Goal: Transaction & Acquisition: Purchase product/service

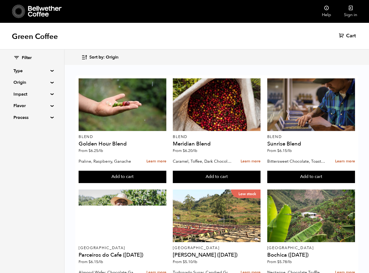
click at [35, 69] on summary "Type" at bounding box center [31, 71] width 37 height 6
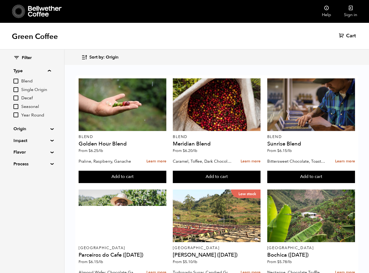
click at [18, 81] on input "Blend" at bounding box center [15, 81] width 5 height 5
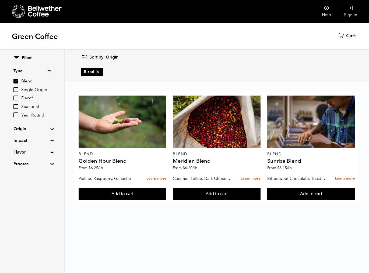
drag, startPoint x: 18, startPoint y: 80, endPoint x: 63, endPoint y: 94, distance: 47.0
click at [18, 80] on input "Blend" at bounding box center [15, 81] width 5 height 5
checkbox input "false"
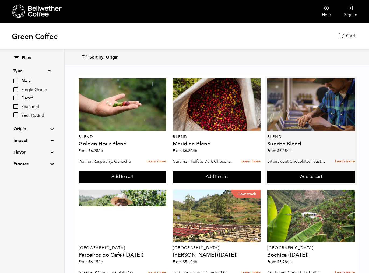
click at [305, 145] on h4 "Sunrise Blend" at bounding box center [311, 143] width 88 height 5
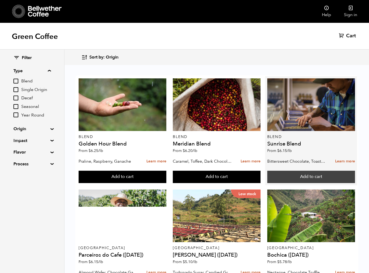
click at [166, 179] on button "Add to cart" at bounding box center [123, 177] width 88 height 12
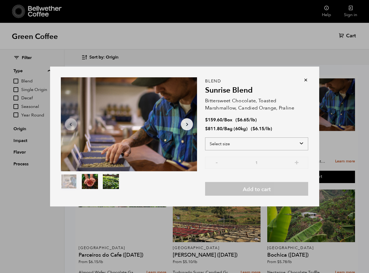
click at [300, 141] on select "Select size Bag (60kg) (132 lbs) Box (24 lbs)" at bounding box center [256, 144] width 103 height 13
select select "box"
click at [205, 138] on select "Select size Bag (60kg) (132 lbs) Box (24 lbs)" at bounding box center [256, 144] width 103 height 13
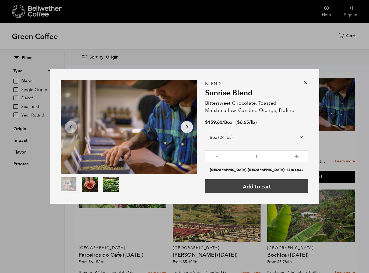
click at [256, 185] on button "Add to cart" at bounding box center [256, 187] width 103 height 14
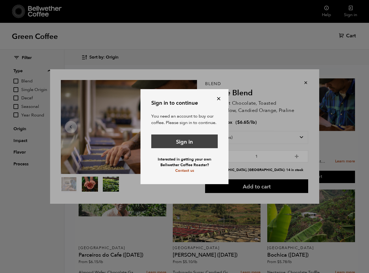
click at [193, 142] on link "Sign in" at bounding box center [184, 142] width 66 height 14
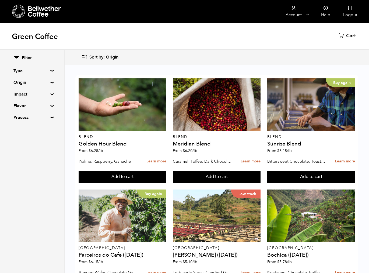
click at [45, 72] on summary "Type" at bounding box center [31, 71] width 37 height 6
drag, startPoint x: 16, startPoint y: 89, endPoint x: 20, endPoint y: 88, distance: 3.8
click at [16, 89] on input "Single Origin" at bounding box center [15, 89] width 5 height 5
checkbox input "true"
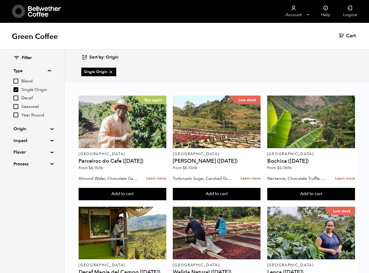
scroll to position [188, 0]
click at [166, 201] on button "Add to cart" at bounding box center [123, 194] width 88 height 12
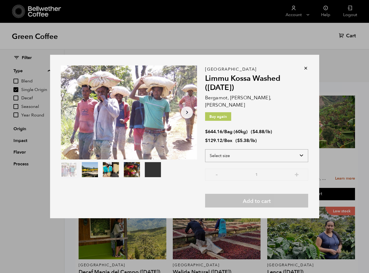
click at [300, 152] on select "Select size Bag (60kg) (132 lbs) Box (24 lbs)" at bounding box center [256, 156] width 103 height 13
select select "box"
click at [205, 150] on select "Select size Bag (60kg) (132 lbs) Box (24 lbs)" at bounding box center [256, 156] width 103 height 13
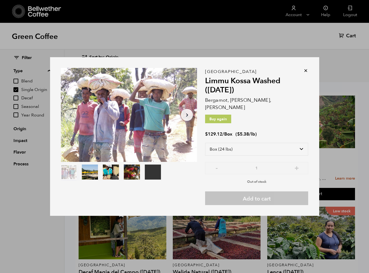
click at [305, 72] on icon at bounding box center [305, 70] width 5 height 5
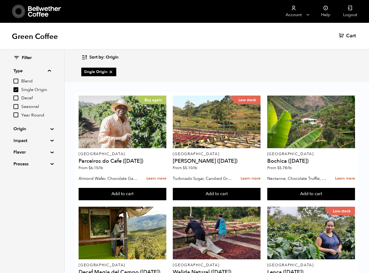
scroll to position [0, 0]
click at [347, 37] on span "Cart" at bounding box center [351, 36] width 10 height 6
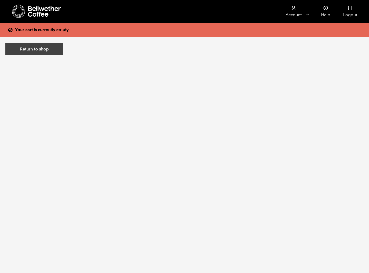
click at [45, 49] on link "Return to shop" at bounding box center [34, 49] width 58 height 12
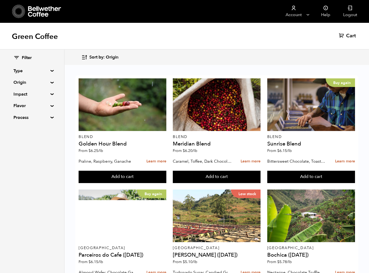
click at [31, 71] on summary "Type" at bounding box center [31, 71] width 37 height 6
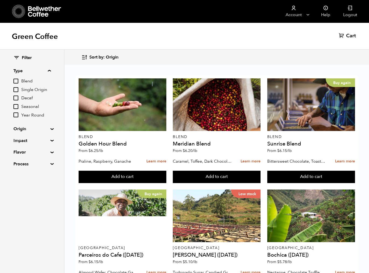
click at [31, 81] on span "Blend" at bounding box center [36, 82] width 30 height 6
click at [0, 0] on input "Blend" at bounding box center [0, 0] width 0 height 0
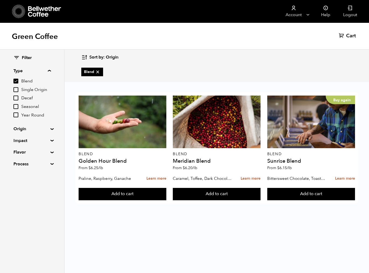
click at [31, 81] on span "Blend" at bounding box center [36, 82] width 30 height 6
click at [0, 0] on input "Blend" at bounding box center [0, 0] width 0 height 0
checkbox input "false"
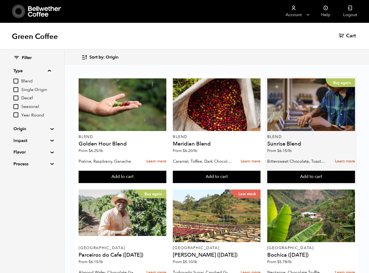
click at [312, 147] on div "Buy again Blend Sunrise Blend From $ 6.15 /lb" at bounding box center [311, 118] width 88 height 78
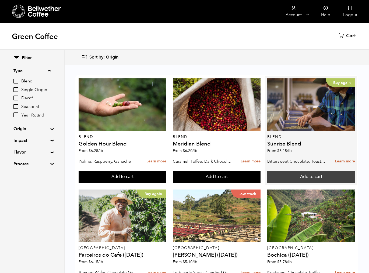
click at [166, 178] on button "Add to cart" at bounding box center [123, 177] width 88 height 12
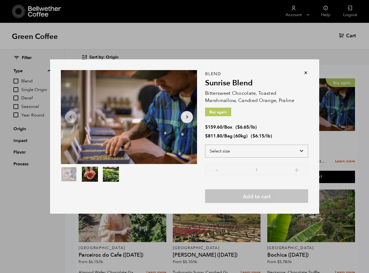
click at [303, 153] on select "Select size Bag (60kg) (132 lbs) Box (24 lbs)" at bounding box center [256, 151] width 103 height 13
select select "box"
click at [205, 145] on select "Select size Bag (60kg) (132 lbs) Box (24 lbs)" at bounding box center [256, 151] width 103 height 13
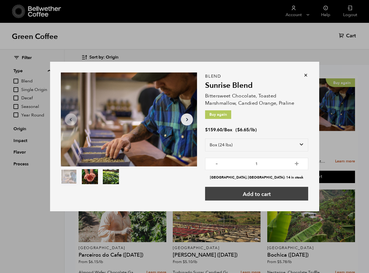
click at [274, 191] on button "Add to cart" at bounding box center [256, 194] width 103 height 14
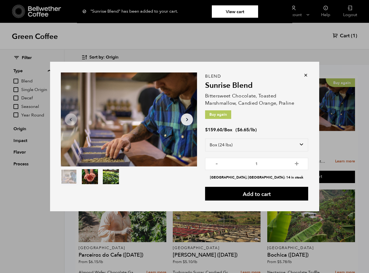
click at [284, 47] on div "Item 1 of 3 Arrow Left Arrow Right item 0 item 1 item 2 Item 1 of 3 "Sunrise Bl…" at bounding box center [184, 136] width 369 height 273
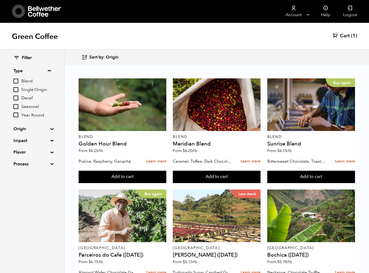
scroll to position [308, 0]
click at [166, 183] on button "Add to cart" at bounding box center [123, 177] width 88 height 12
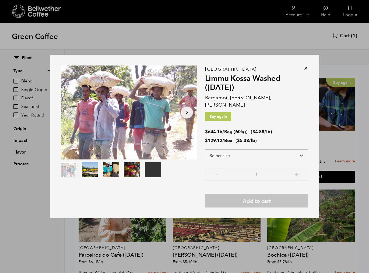
click at [303, 153] on select "Select size Bag (60kg) (132 lbs) Box (24 lbs)" at bounding box center [256, 156] width 103 height 13
select select "box"
click at [205, 150] on select "Select size Bag (60kg) (132 lbs) Box (24 lbs)" at bounding box center [256, 156] width 103 height 13
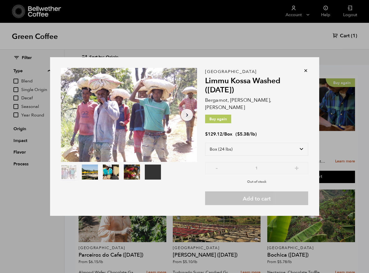
click at [305, 73] on icon at bounding box center [305, 70] width 5 height 5
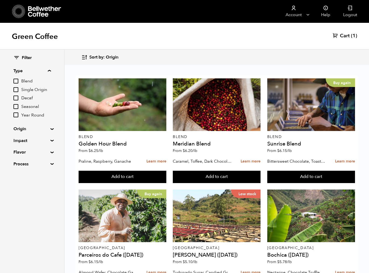
scroll to position [0, 0]
click at [351, 34] on span "(1)" at bounding box center [354, 36] width 6 height 6
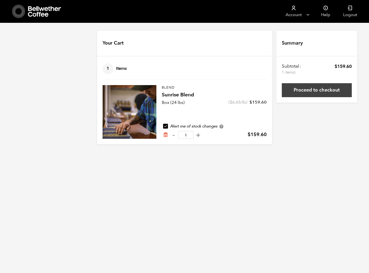
click at [318, 92] on link "Proceed to checkout" at bounding box center [317, 90] width 70 height 14
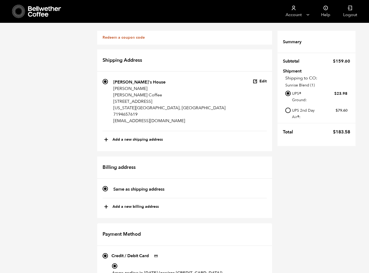
scroll to position [160, 0]
